Goal: Task Accomplishment & Management: Use online tool/utility

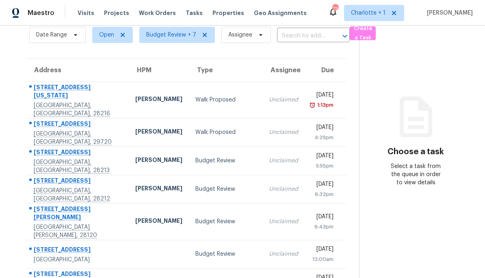
scroll to position [40, 0]
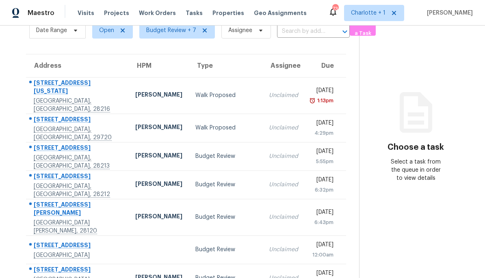
click at [135, 156] on div "[PERSON_NAME]" at bounding box center [158, 156] width 47 height 10
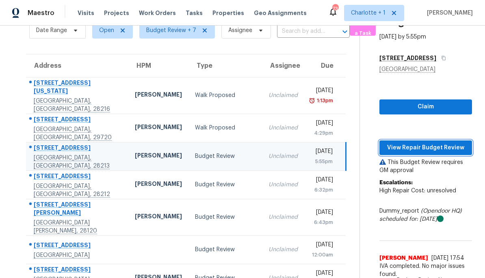
click at [432, 149] on span "View Repair Budget Review" at bounding box center [426, 148] width 80 height 10
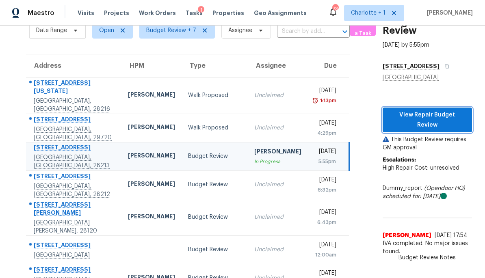
click at [426, 112] on button "View Repair Budget Review" at bounding box center [426, 120] width 89 height 25
click at [433, 110] on span "View Repair Budget Review" at bounding box center [427, 120] width 76 height 20
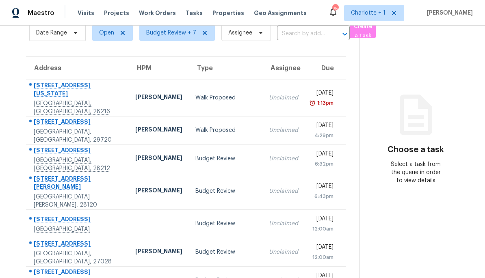
scroll to position [36, 0]
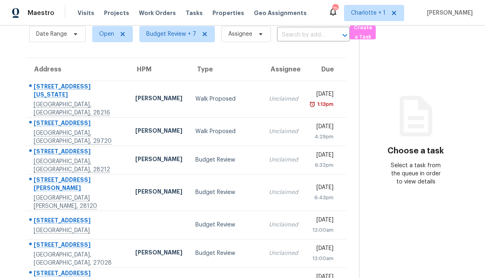
click at [147, 150] on td "[PERSON_NAME]" at bounding box center [159, 160] width 60 height 28
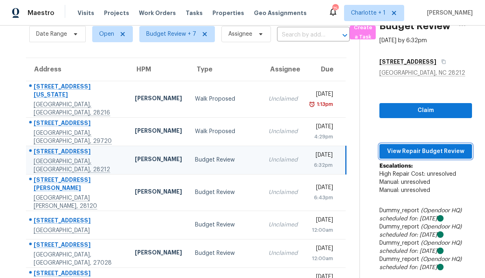
click at [437, 151] on span "View Repair Budget Review" at bounding box center [426, 152] width 80 height 10
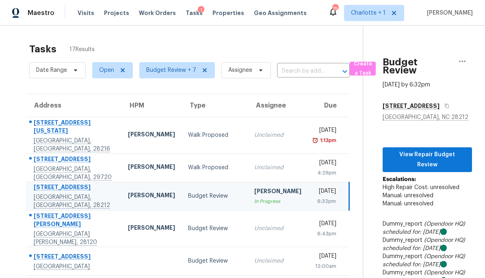
scroll to position [0, 0]
click at [433, 150] on span "View Repair Budget Review" at bounding box center [427, 160] width 76 height 20
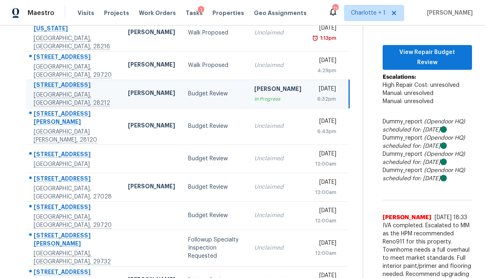
scroll to position [102, 0]
click at [447, 48] on span "View Repair Budget Review" at bounding box center [427, 58] width 76 height 20
